Goal: Information Seeking & Learning: Learn about a topic

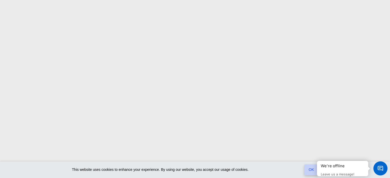
click at [309, 171] on link "OK" at bounding box center [311, 169] width 14 height 11
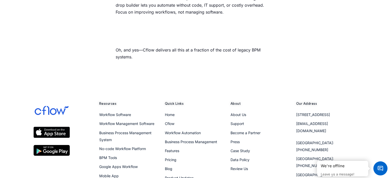
scroll to position [607, 0]
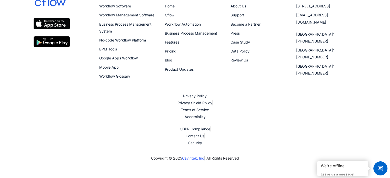
click at [41, 3] on img at bounding box center [52, 2] width 36 height 18
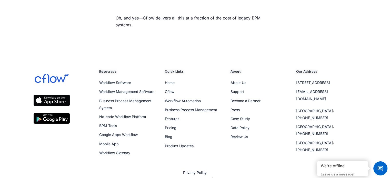
click at [46, 88] on img at bounding box center [52, 78] width 36 height 18
click at [48, 83] on img at bounding box center [52, 78] width 36 height 18
click at [106, 80] on li "Workflow Software" at bounding box center [129, 83] width 60 height 8
click at [107, 81] on span "Workflow Software" at bounding box center [115, 82] width 32 height 4
click at [107, 82] on span "Workflow Software" at bounding box center [115, 82] width 32 height 4
